Goal: Transaction & Acquisition: Download file/media

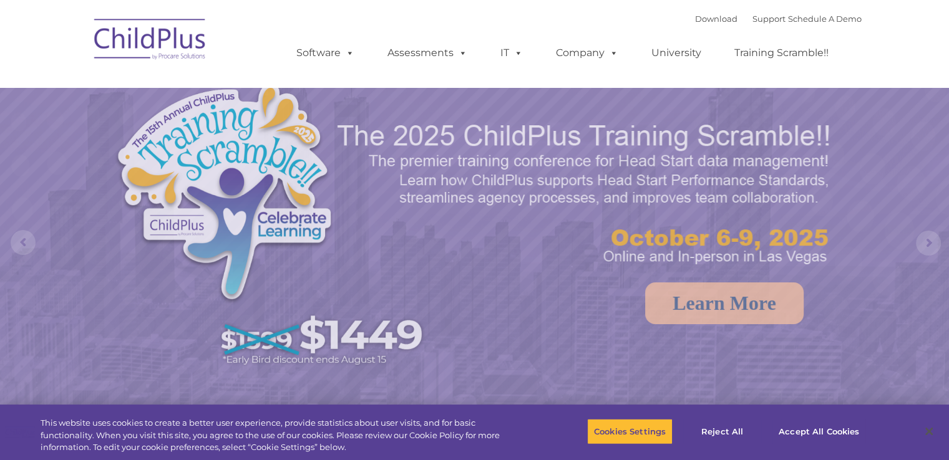
select select "MEDIUM"
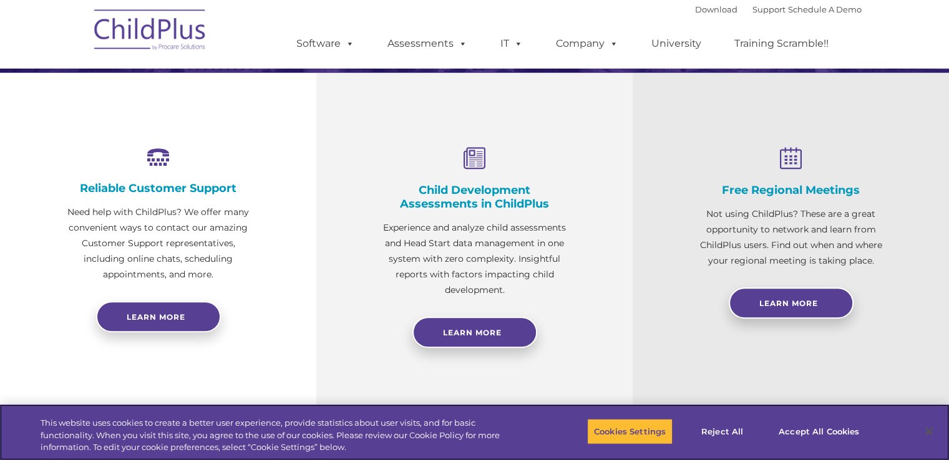
scroll to position [148, 0]
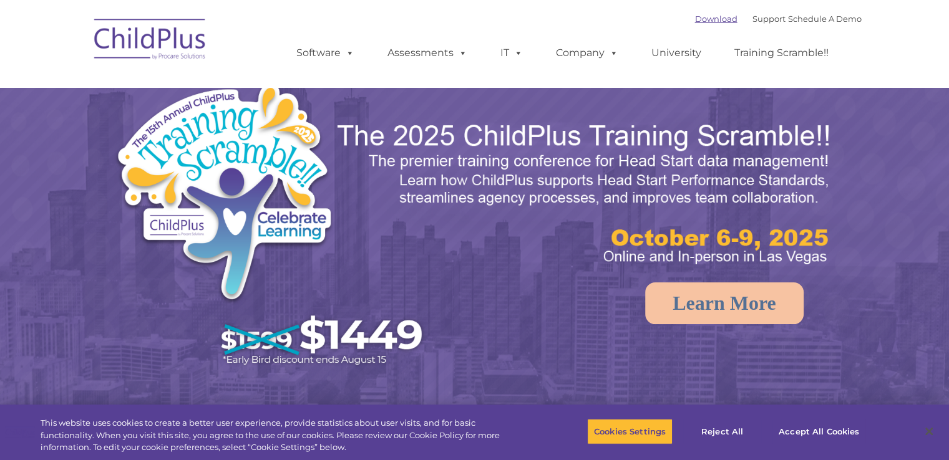
select select "MEDIUM"
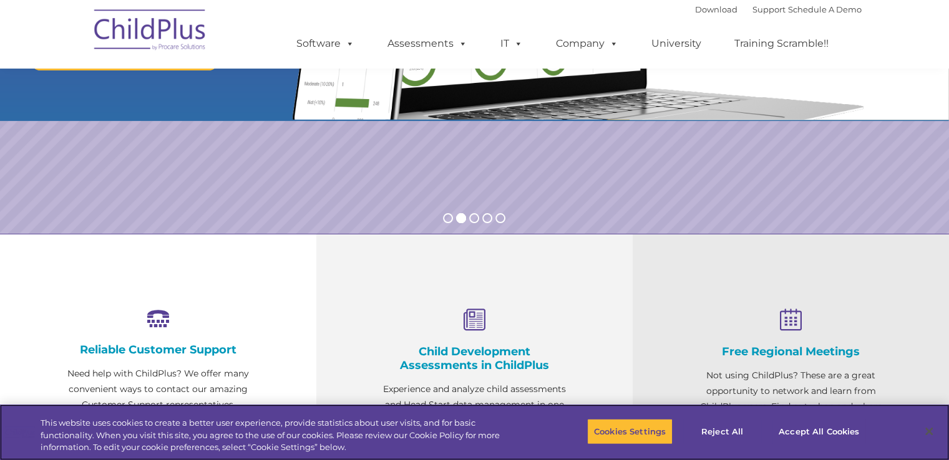
scroll to position [265, 0]
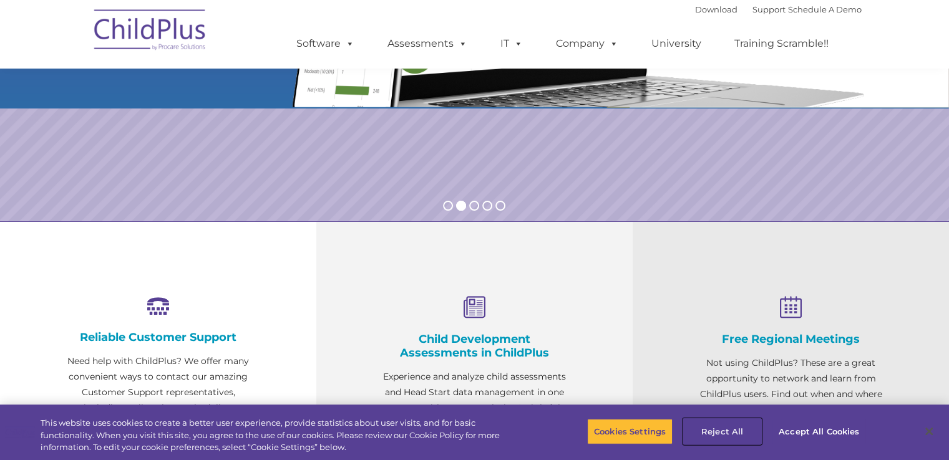
click at [725, 426] on button "Reject All" at bounding box center [722, 431] width 78 height 26
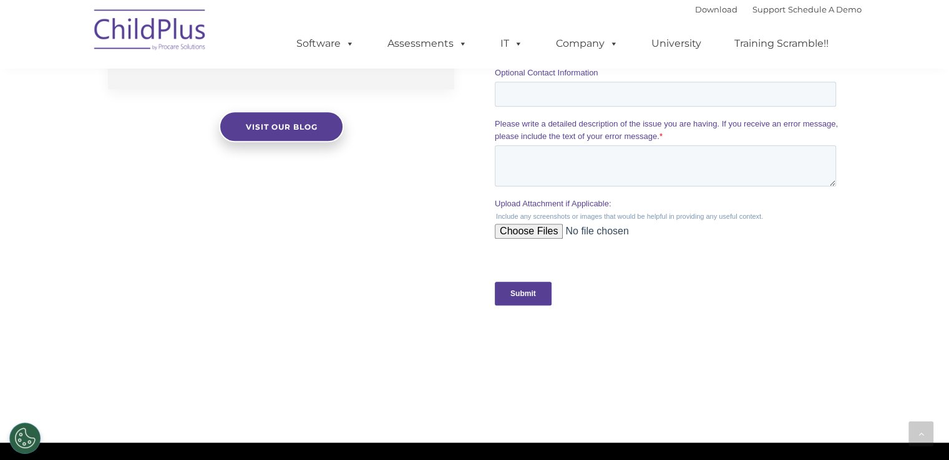
scroll to position [858, 0]
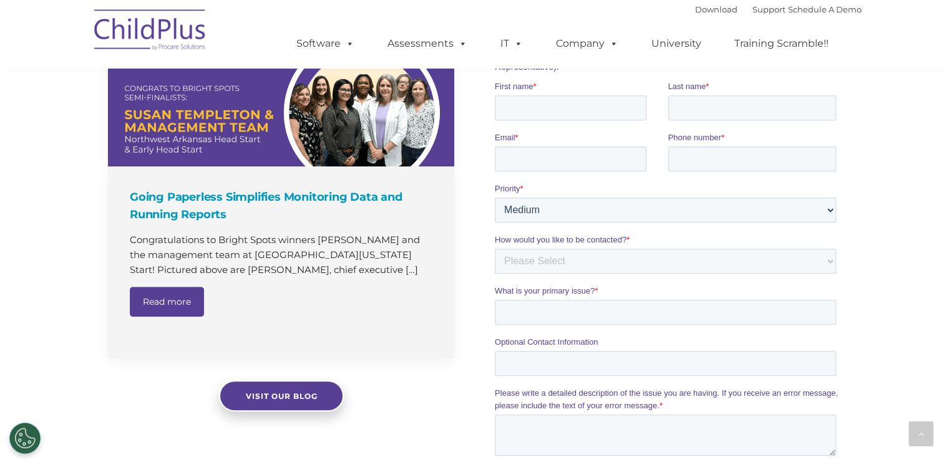
click at [135, 40] on img at bounding box center [150, 32] width 125 height 62
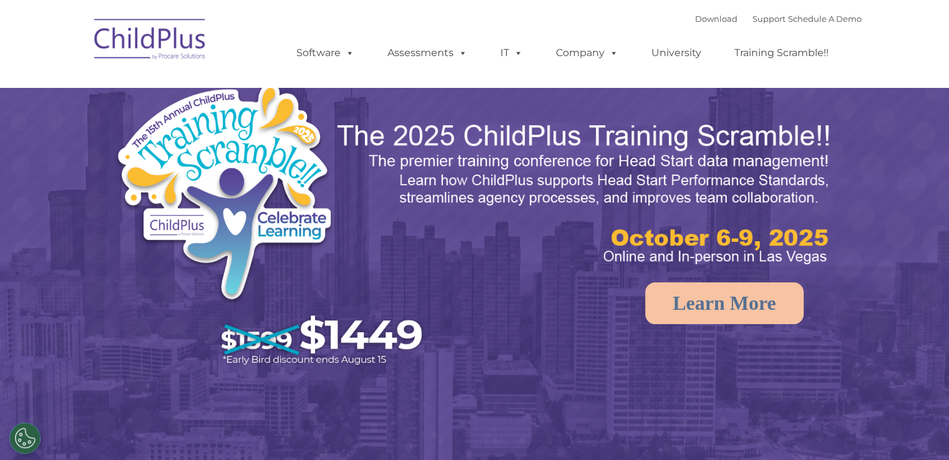
select select "MEDIUM"
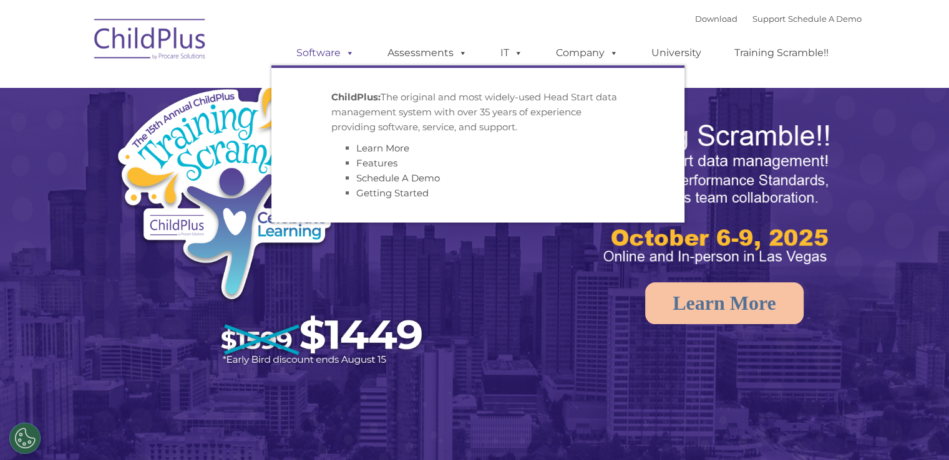
click at [336, 57] on link "Software" at bounding box center [325, 53] width 83 height 25
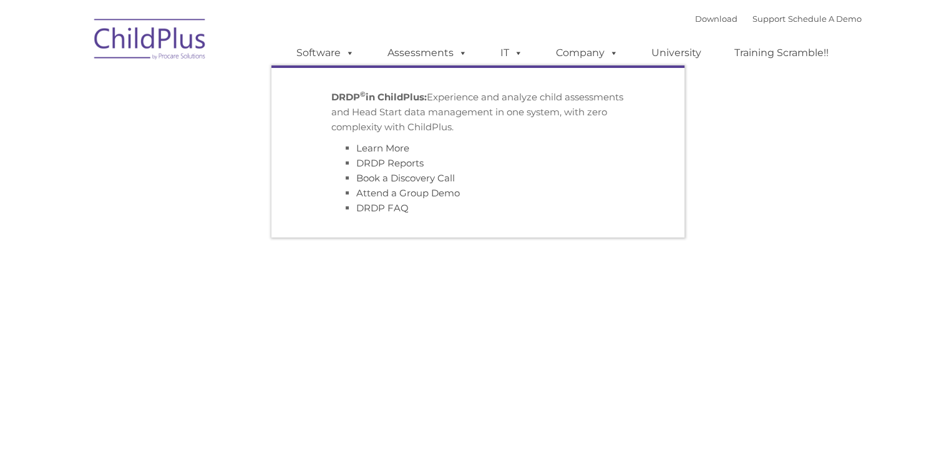
type input ""
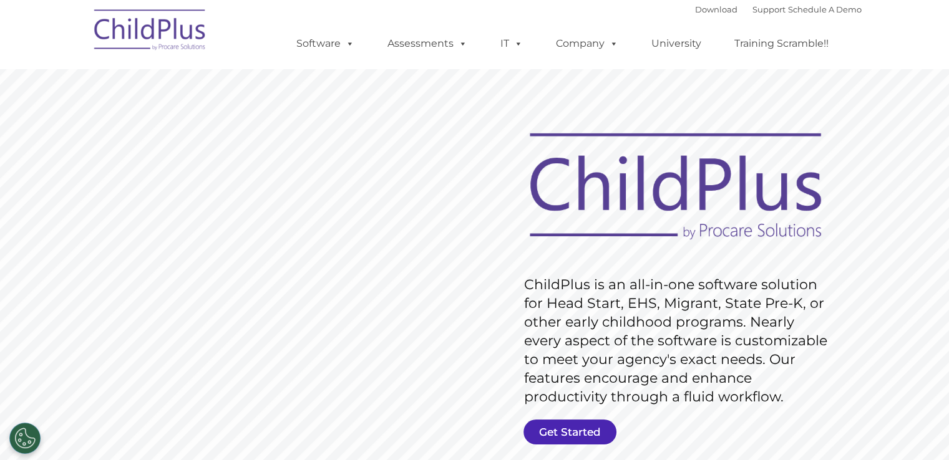
click at [565, 432] on link "Get Started" at bounding box center [569, 432] width 93 height 25
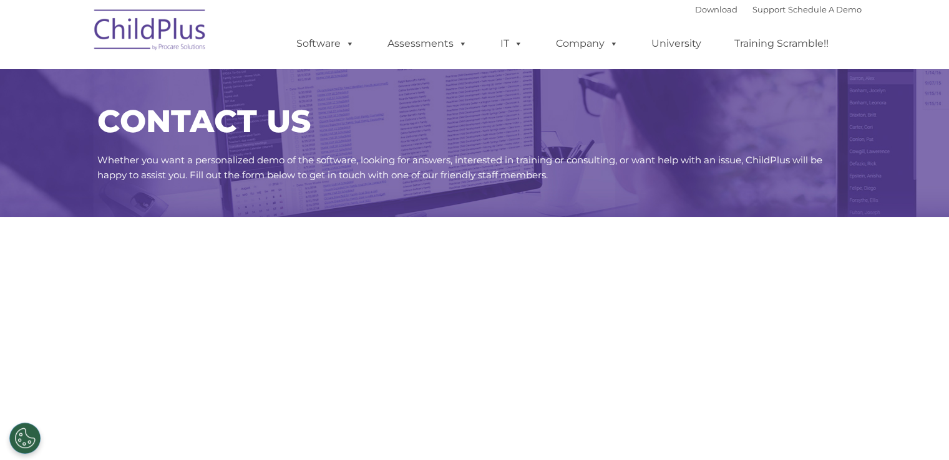
select select "MEDIUM"
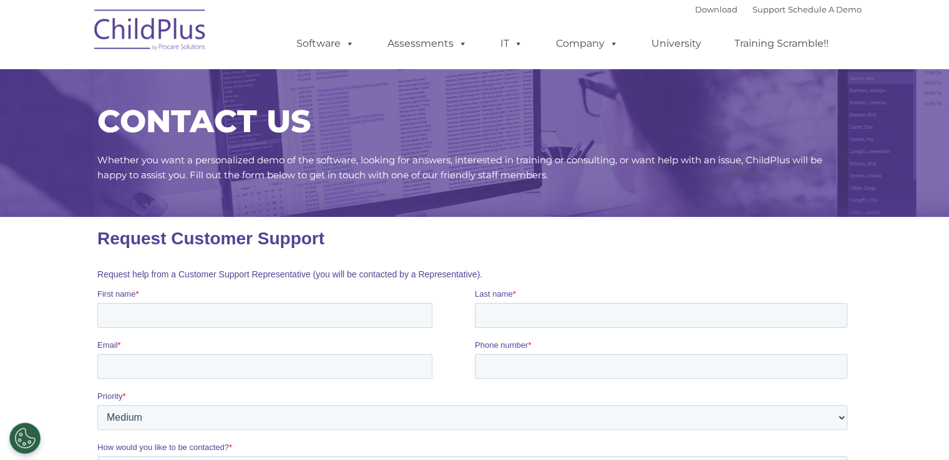
click at [565, 432] on fieldset "Priority * Please Select Low Medium High" at bounding box center [474, 415] width 755 height 51
click at [712, 12] on link "Download" at bounding box center [716, 9] width 42 height 10
click at [695, 11] on link "Download" at bounding box center [716, 9] width 42 height 10
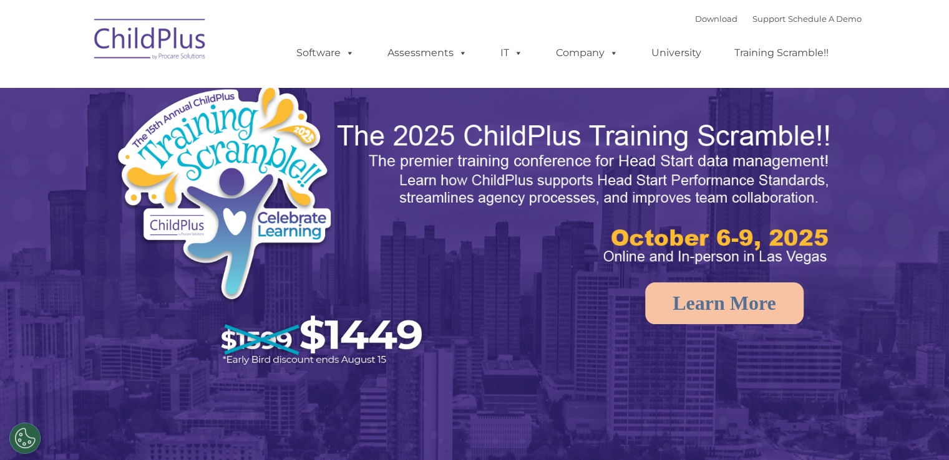
select select "MEDIUM"
click at [18, 258] on img at bounding box center [474, 298] width 949 height 597
click at [22, 248] on rs-arrow at bounding box center [23, 242] width 25 height 25
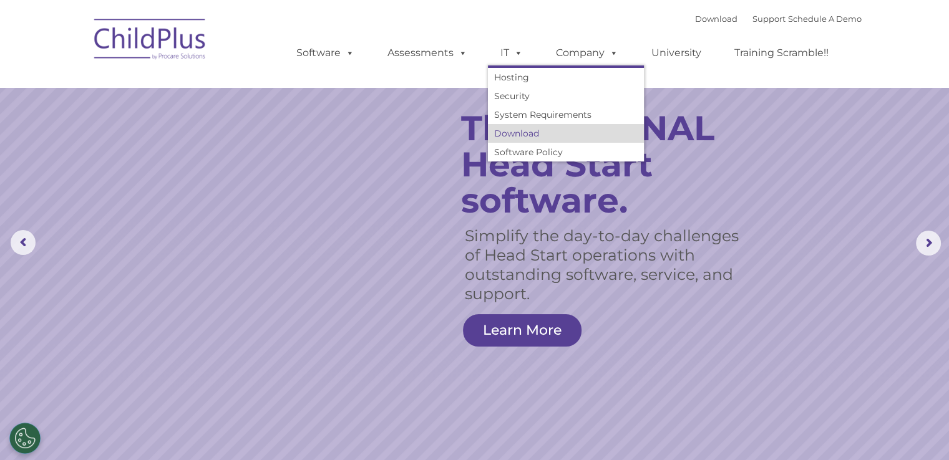
click at [534, 136] on link "Download" at bounding box center [566, 133] width 156 height 19
